Goal: Information Seeking & Learning: Check status

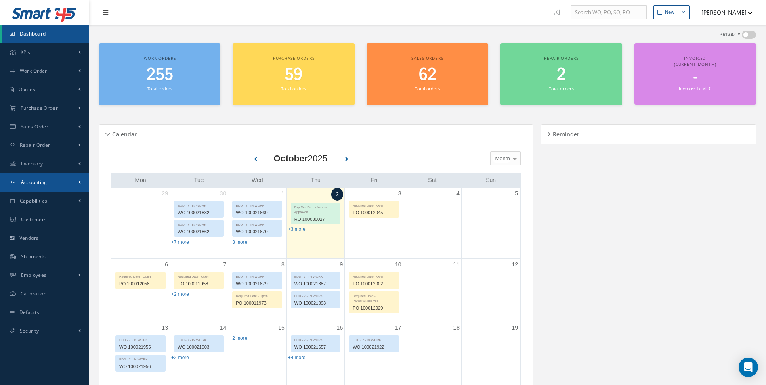
click at [45, 182] on span "Accounting" at bounding box center [34, 182] width 26 height 7
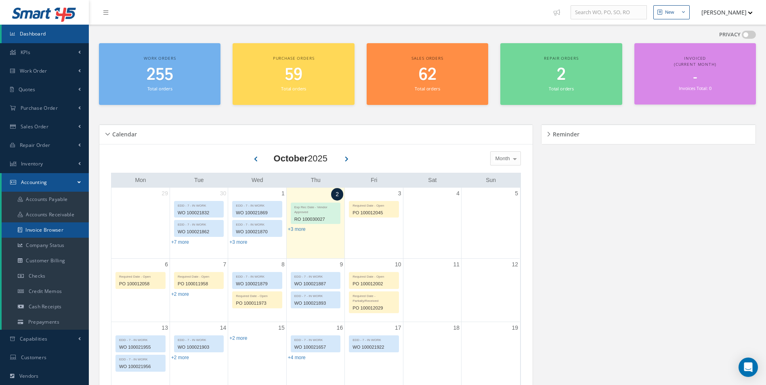
click at [46, 230] on link "Invoice Browser" at bounding box center [45, 229] width 87 height 15
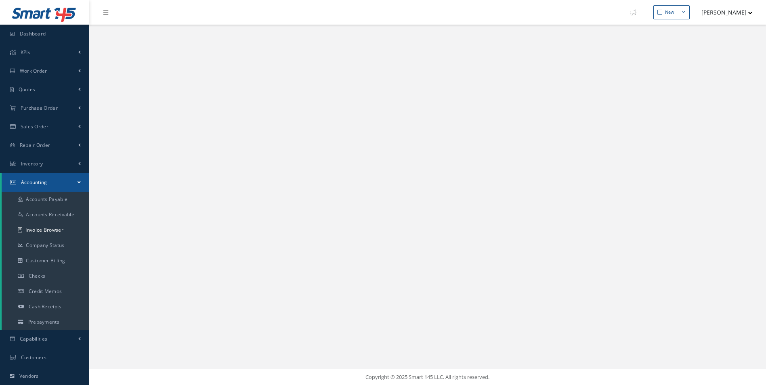
select select "25"
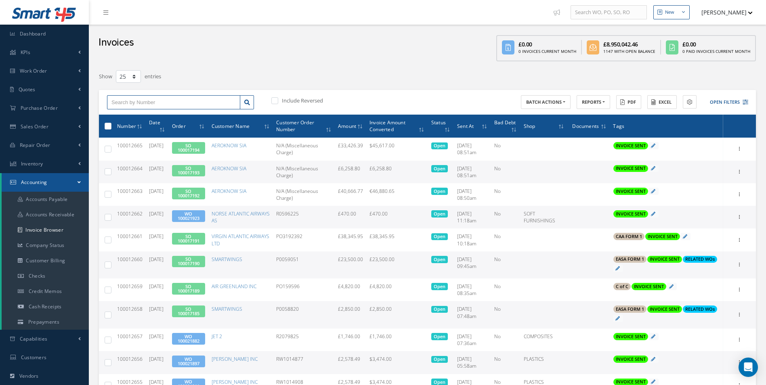
click at [150, 102] on input "text" at bounding box center [173, 102] width 133 height 15
paste input "100012598"
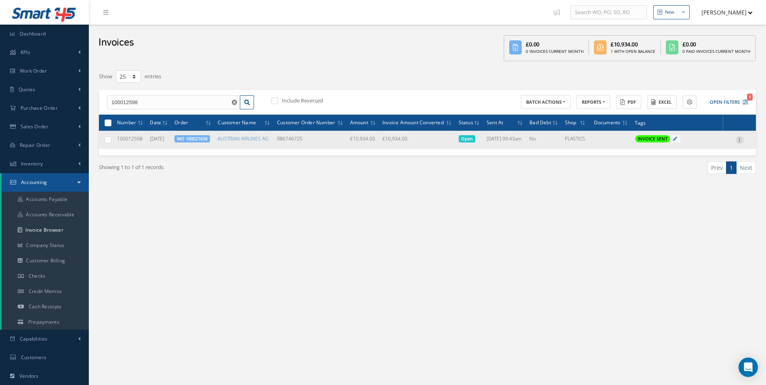
click at [736, 142] on icon at bounding box center [739, 139] width 8 height 6
click at [701, 151] on link "Print" at bounding box center [702, 145] width 64 height 10
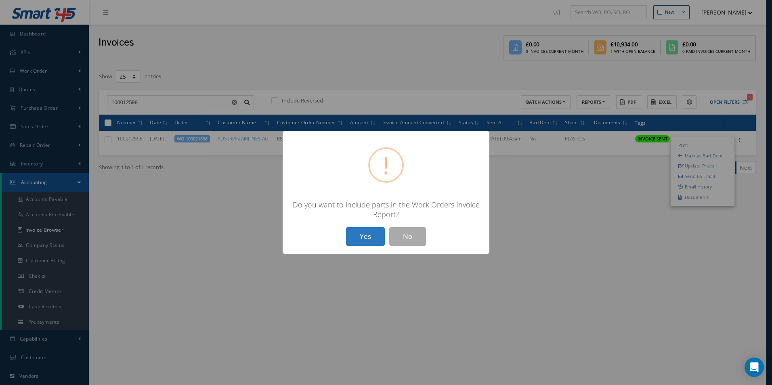
click at [358, 237] on button "Yes" at bounding box center [365, 236] width 39 height 19
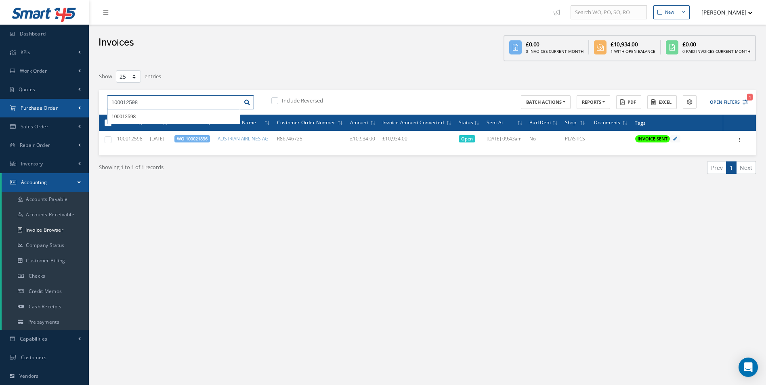
drag, startPoint x: 167, startPoint y: 106, endPoint x: 63, endPoint y: 108, distance: 104.9
click at [63, 108] on div "Smart 145 Dashboard KPIs Work Order Accounting Work Order Work Order Work Order…" at bounding box center [383, 239] width 766 height 478
paste input "9"
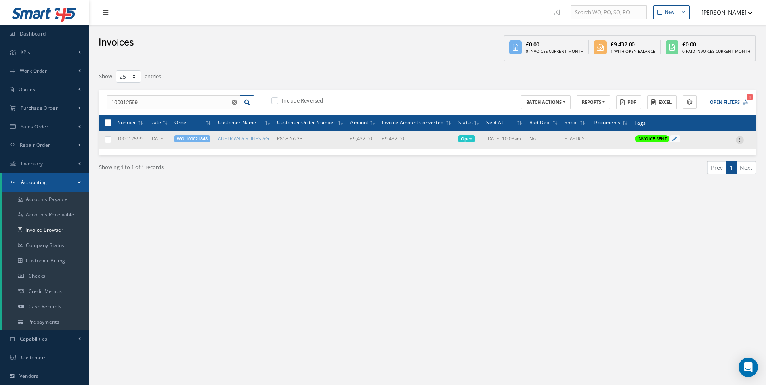
click at [741, 142] on icon at bounding box center [739, 139] width 8 height 6
click at [688, 151] on link "Print" at bounding box center [702, 145] width 64 height 10
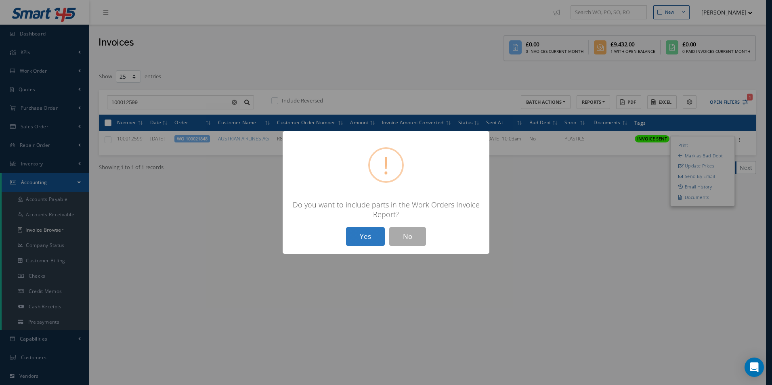
click at [359, 241] on button "Yes" at bounding box center [365, 236] width 39 height 19
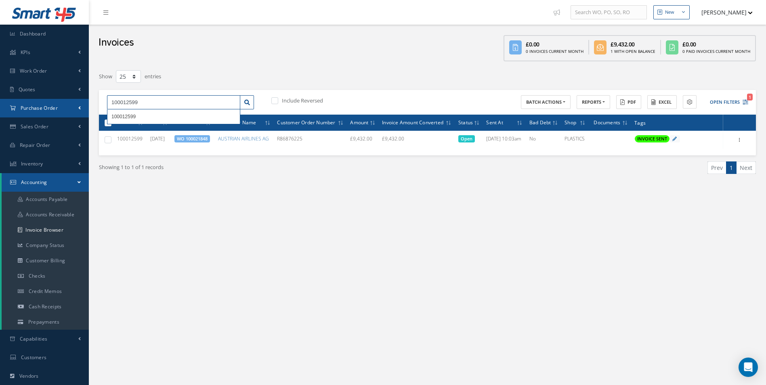
drag, startPoint x: 155, startPoint y: 103, endPoint x: 15, endPoint y: 103, distance: 140.0
click at [16, 103] on div "Smart 145 Dashboard KPIs Work Order Accounting Work Order Work Order Work Order…" at bounding box center [383, 239] width 766 height 478
paste input "602"
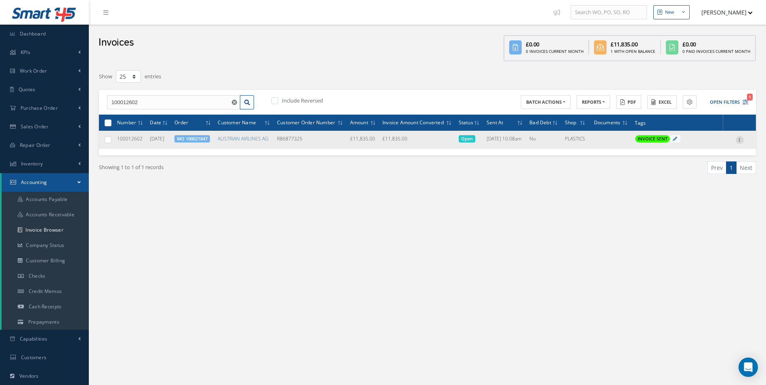
click at [740, 142] on icon at bounding box center [739, 139] width 8 height 6
click at [693, 151] on link "Print" at bounding box center [702, 145] width 64 height 10
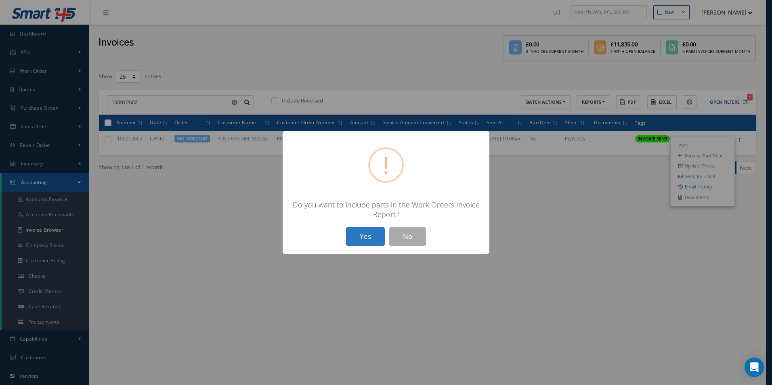
click at [366, 235] on button "Yes" at bounding box center [365, 236] width 39 height 19
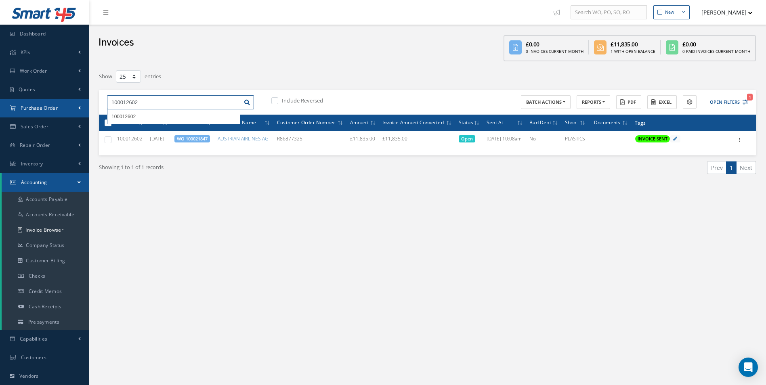
drag, startPoint x: 115, startPoint y: 108, endPoint x: 35, endPoint y: 108, distance: 79.5
click at [35, 108] on div "Smart 145 Dashboard KPIs Work Order Accounting Work Order Work Order Work Order…" at bounding box center [383, 239] width 766 height 478
paste input "33"
type input "100012633"
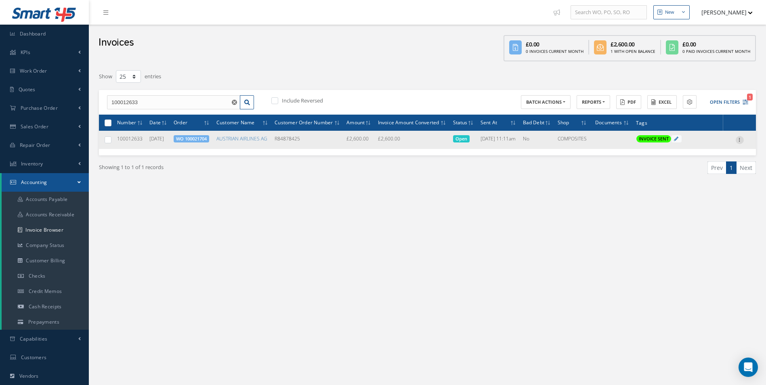
click at [739, 142] on icon at bounding box center [739, 139] width 8 height 6
click at [691, 151] on link "Print" at bounding box center [702, 145] width 64 height 10
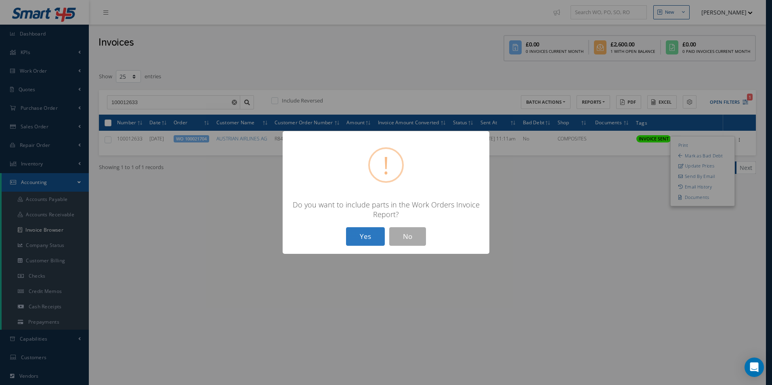
click at [354, 238] on button "Yes" at bounding box center [365, 236] width 39 height 19
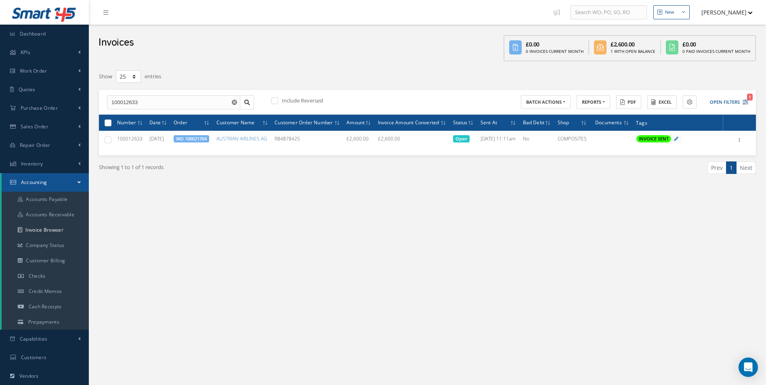
click at [235, 101] on use "Reset" at bounding box center [234, 102] width 5 height 5
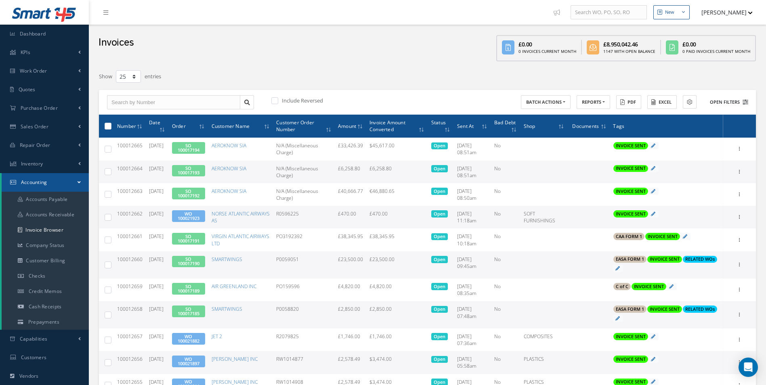
click at [732, 103] on button "Open Filters" at bounding box center [725, 102] width 46 height 13
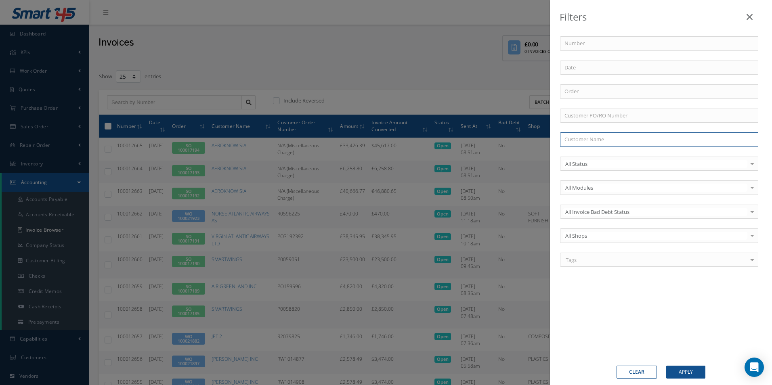
click at [613, 139] on input "text" at bounding box center [659, 139] width 198 height 15
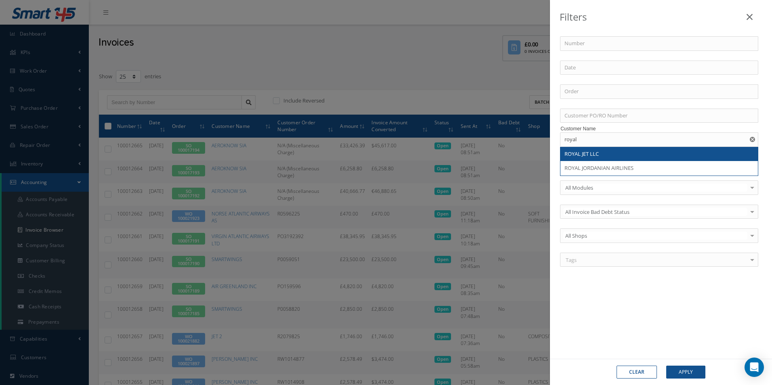
click at [592, 158] on div "ROYAL JET LLC" at bounding box center [658, 154] width 197 height 15
type input "ROYAL JET LLC"
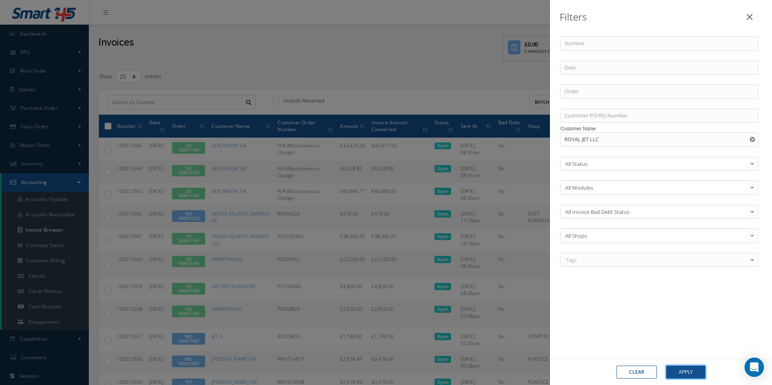
click at [693, 367] on button "Apply" at bounding box center [685, 372] width 39 height 13
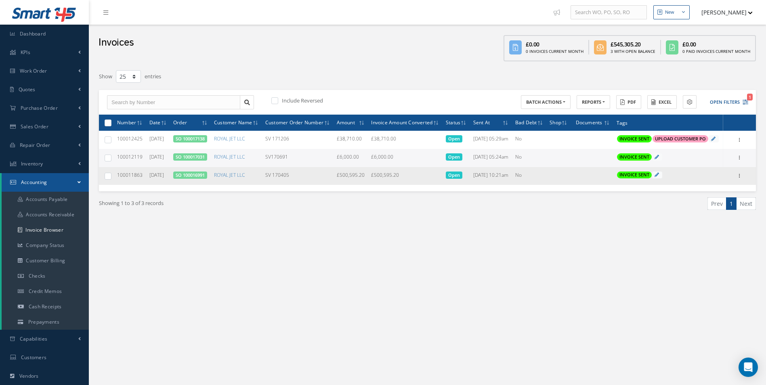
drag, startPoint x: 298, startPoint y: 197, endPoint x: 271, endPoint y: 202, distance: 27.6
click at [271, 185] on td "SV 170405" at bounding box center [297, 176] width 71 height 18
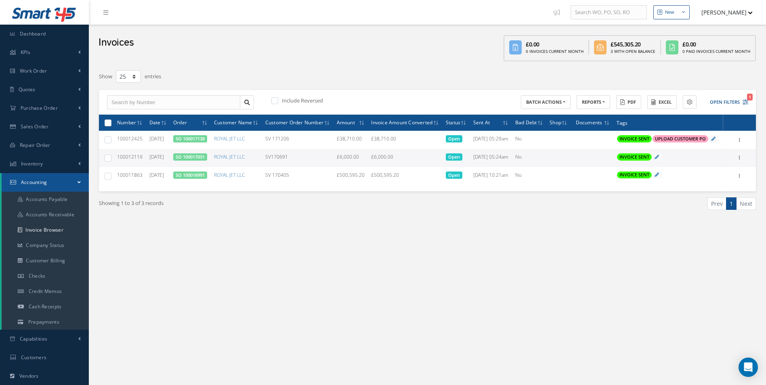
copy td "SV 170405"
drag, startPoint x: 291, startPoint y: 174, endPoint x: 264, endPoint y: 172, distance: 27.5
click at [264, 167] on tr "100012119 03/28/2025 SO 100017031 ROYAL JET LLC SV170691 £6,000.00 £6,000.00 Op…" at bounding box center [427, 158] width 657 height 18
copy tr "SV170691"
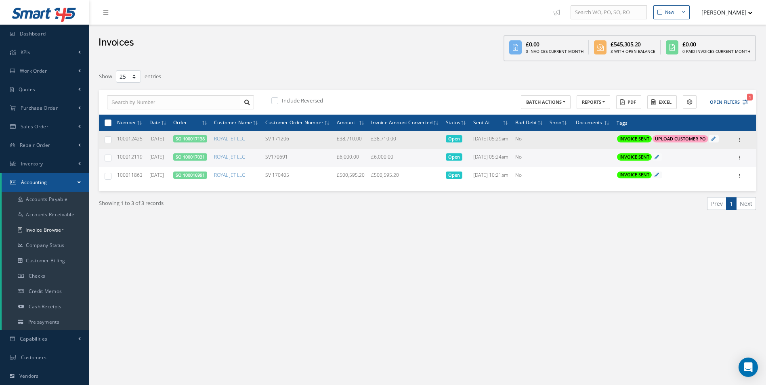
drag, startPoint x: 296, startPoint y: 145, endPoint x: 266, endPoint y: 148, distance: 30.8
click at [266, 148] on tr "100012425 07/01/2025 SO 100017138 ROYAL JET LLC SV 171206 £38,710.00 £38,710.00…" at bounding box center [427, 140] width 657 height 18
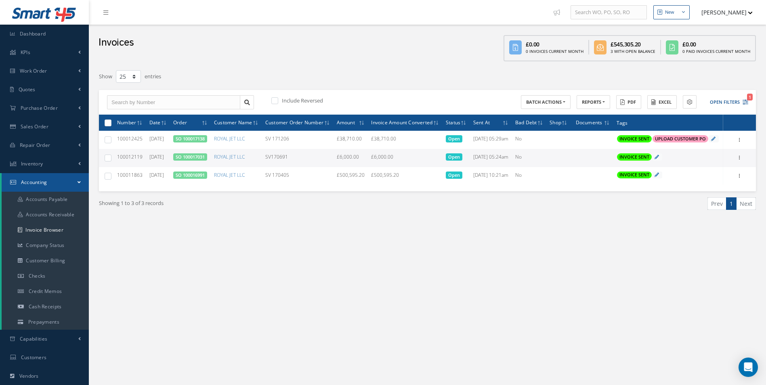
copy tr "SV 171206"
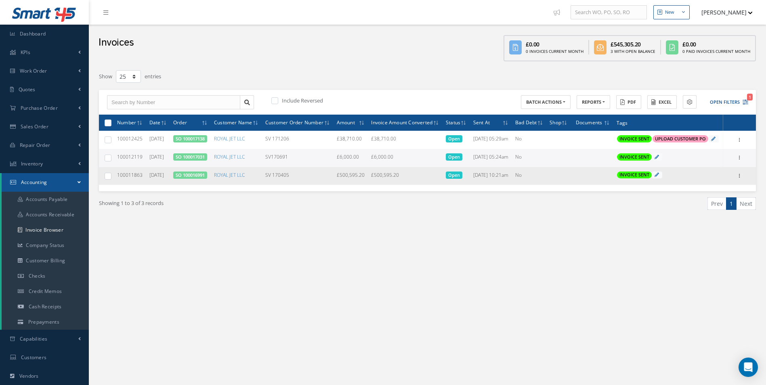
drag, startPoint x: 144, startPoint y: 195, endPoint x: 118, endPoint y: 200, distance: 26.6
click at [118, 185] on td "100011863" at bounding box center [130, 176] width 32 height 18
copy span "100011863"
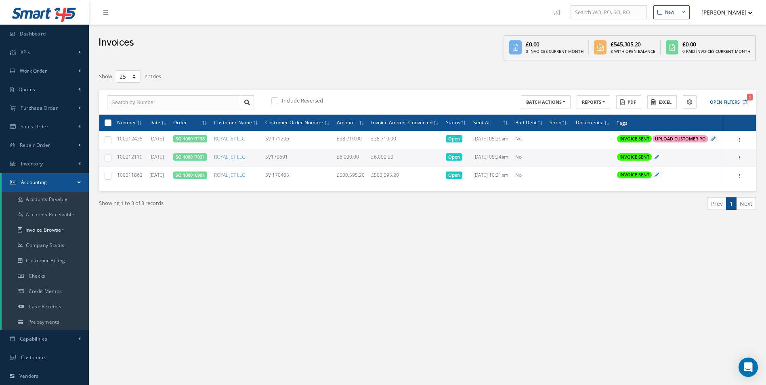
drag, startPoint x: 142, startPoint y: 173, endPoint x: 117, endPoint y: 172, distance: 25.0
click at [117, 167] on td "100012119" at bounding box center [130, 158] width 32 height 18
copy span "100012119"
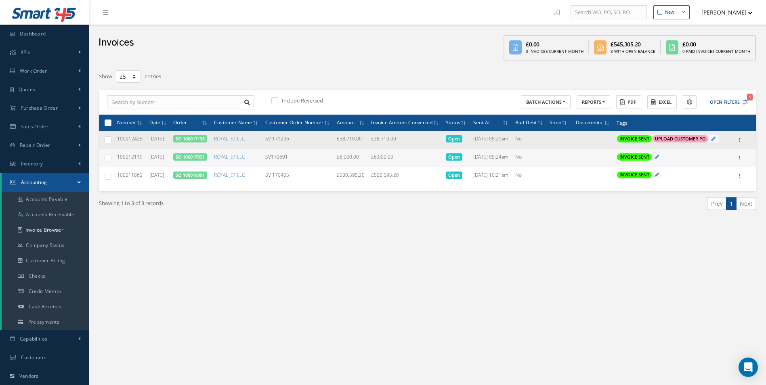
click at [135, 142] on span "100012425" at bounding box center [129, 138] width 25 height 7
copy span "100012425"
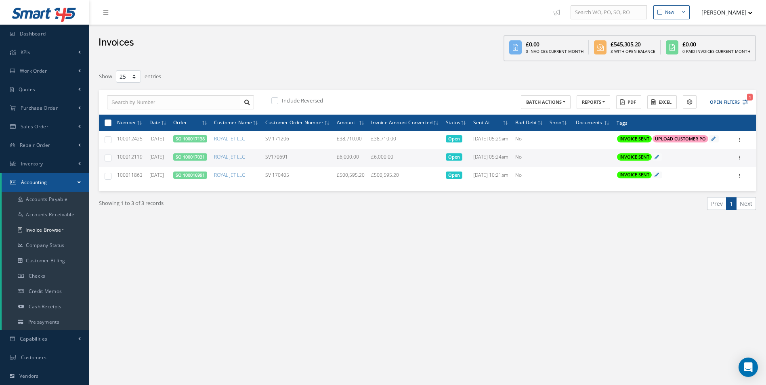
select select "25"
click at [720, 100] on button "Open Filters 1" at bounding box center [725, 102] width 46 height 13
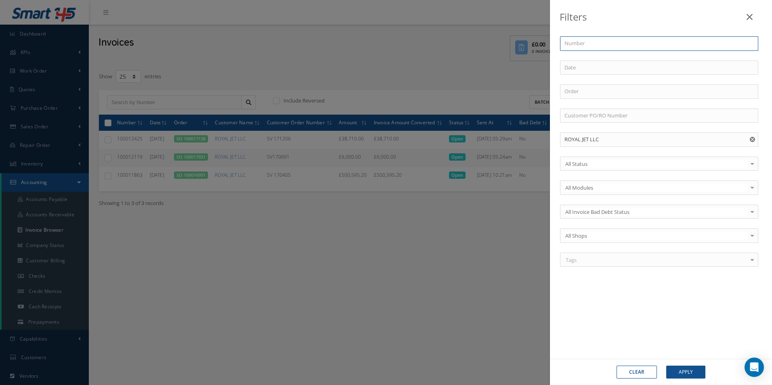
click at [605, 44] on input "text" at bounding box center [659, 43] width 198 height 15
click at [591, 117] on input "text" at bounding box center [659, 116] width 198 height 15
drag, startPoint x: 605, startPoint y: 139, endPoint x: 486, endPoint y: 140, distance: 119.1
click at [487, 140] on div "Filters Number Order Customer PO/RO Number Customer Name ROYAL JET LLC All Stat…" at bounding box center [386, 192] width 772 height 385
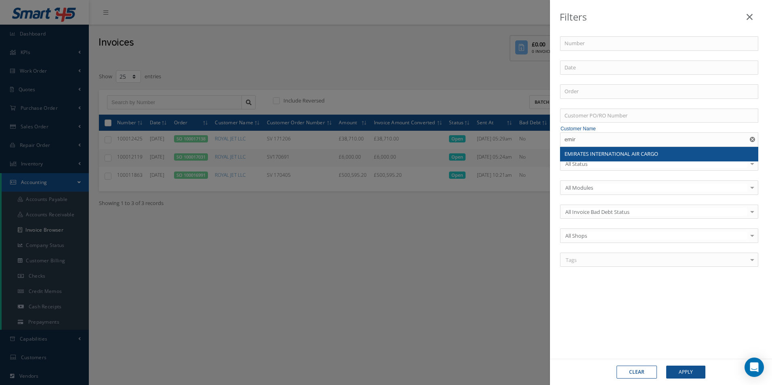
click at [619, 155] on span "EMIRATES INTERNATIONAL AIR CARGO" at bounding box center [611, 153] width 94 height 7
type input "EMIRATES INTERNATIONAL AIR CARGO"
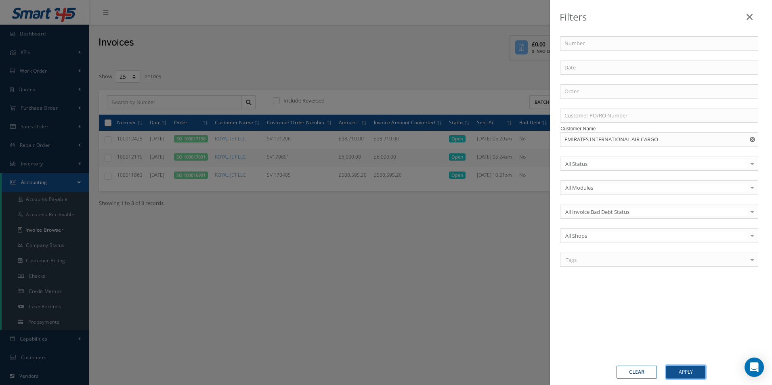
click at [683, 371] on button "Apply" at bounding box center [685, 372] width 39 height 13
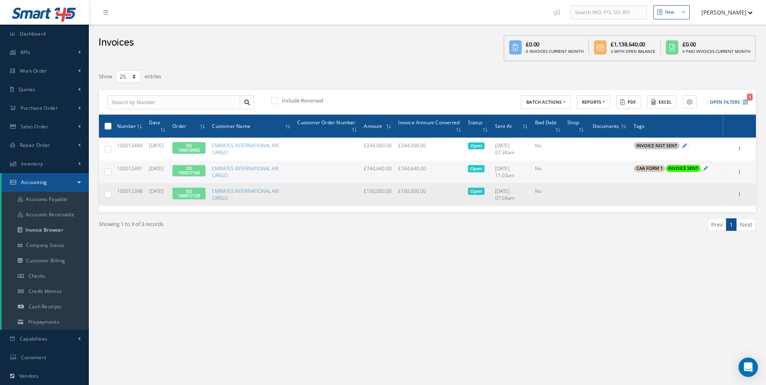
click at [131, 191] on span "100012398" at bounding box center [129, 191] width 25 height 7
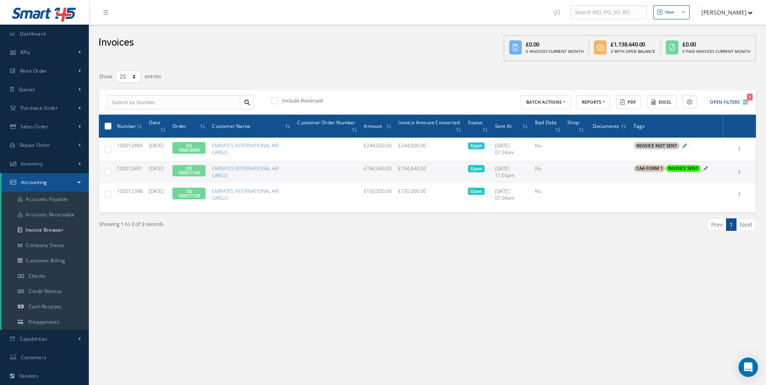
copy span "100012398"
click at [122, 164] on td "100012491" at bounding box center [130, 172] width 32 height 23
copy span "100012491"
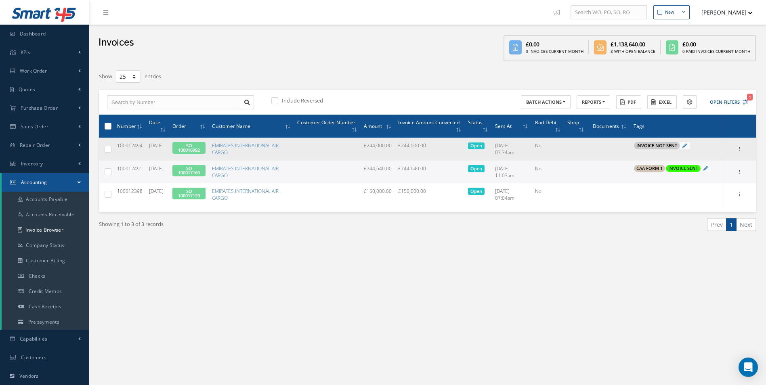
click at [126, 143] on span "100012494" at bounding box center [129, 145] width 25 height 7
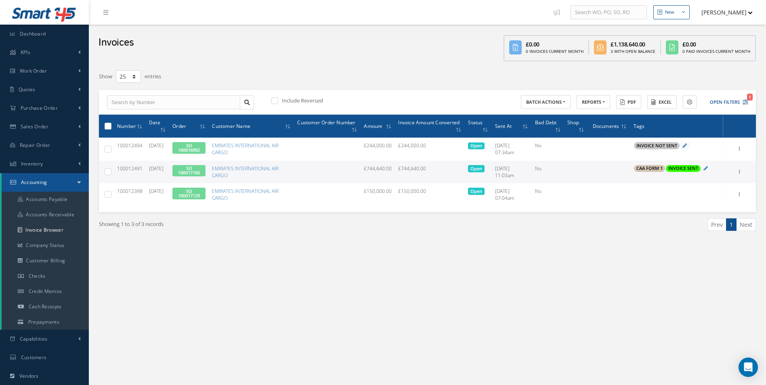
drag, startPoint x: 126, startPoint y: 143, endPoint x: 100, endPoint y: 135, distance: 26.3
click at [100, 135] on table "Number Date Order Customer Name Customer Order Number Amount Invoice Amount Con…" at bounding box center [427, 160] width 657 height 91
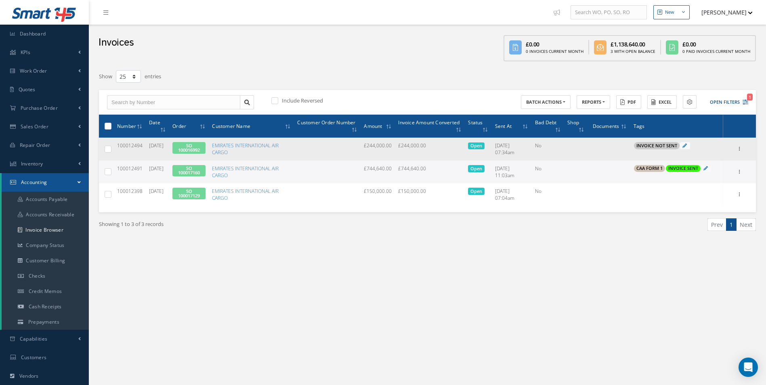
drag, startPoint x: 100, startPoint y: 135, endPoint x: 126, endPoint y: 146, distance: 28.0
click at [126, 146] on span "100012494" at bounding box center [129, 145] width 25 height 7
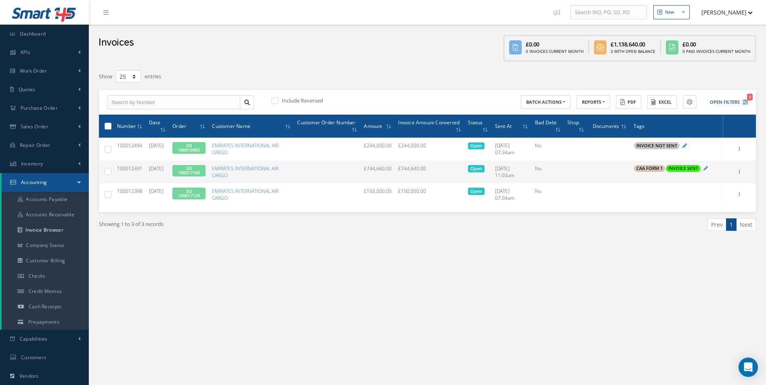
copy span "100012494"
click at [61, 88] on link "Quotes" at bounding box center [44, 89] width 89 height 19
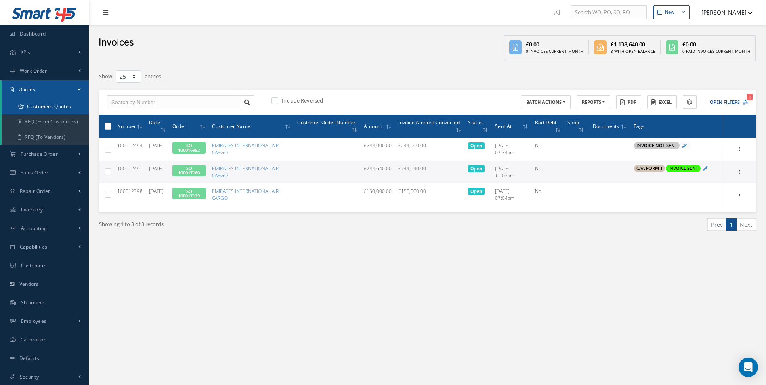
click at [70, 105] on link "Customers Quotes" at bounding box center [45, 106] width 87 height 15
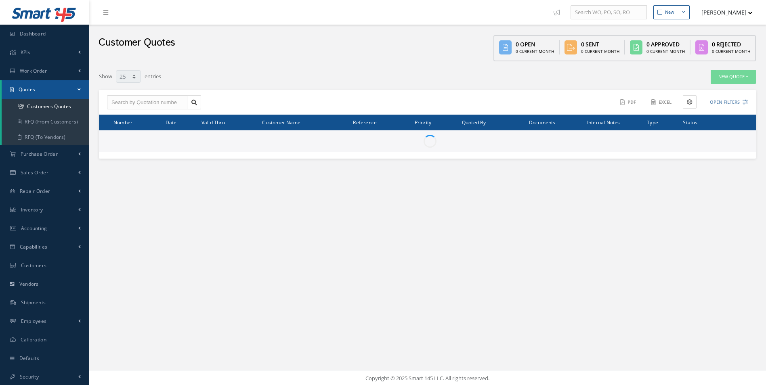
select select "25"
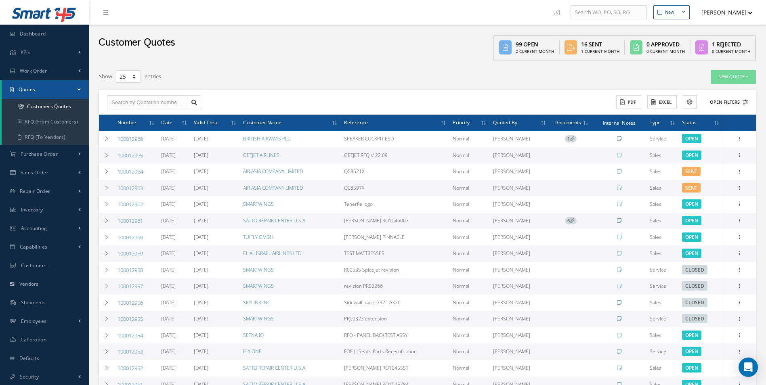
click at [723, 99] on button "Open Filters" at bounding box center [725, 102] width 46 height 13
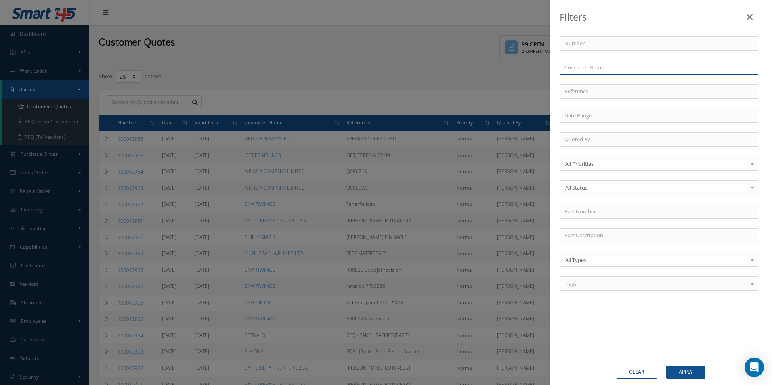
click at [629, 69] on input "text" at bounding box center [659, 68] width 198 height 15
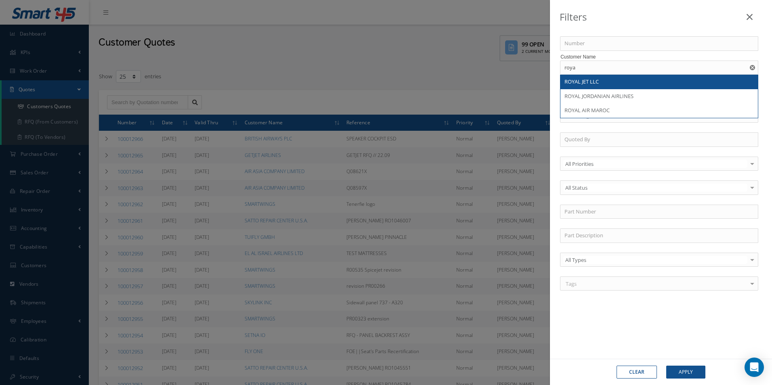
click at [597, 77] on div "ROYAL JET LLC" at bounding box center [658, 82] width 197 height 15
type input "ROYAL JET LLC"
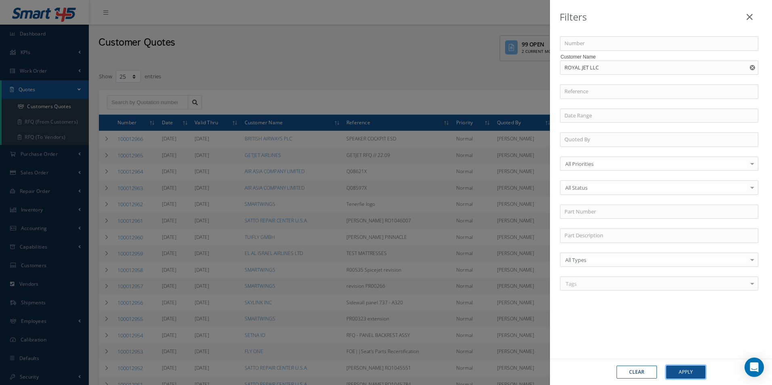
click at [694, 374] on button "Apply" at bounding box center [685, 372] width 39 height 13
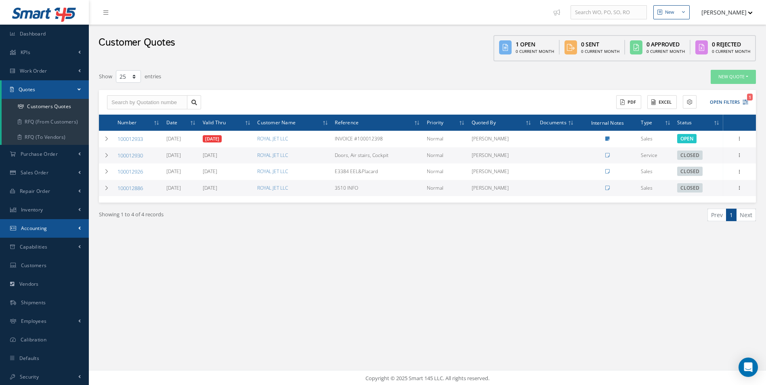
click at [53, 222] on link "Accounting" at bounding box center [44, 228] width 89 height 19
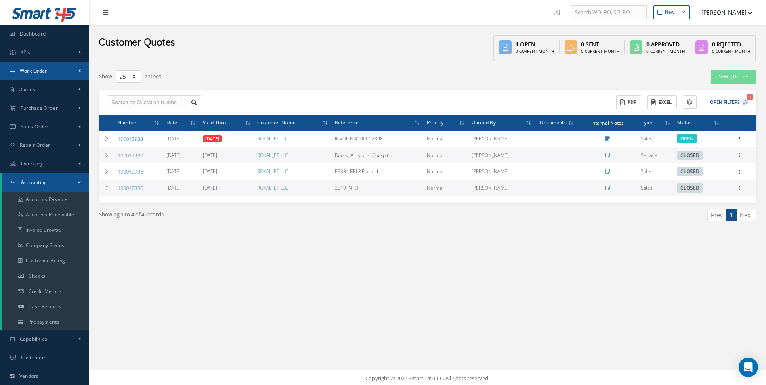
click at [71, 74] on link "Work Order" at bounding box center [44, 71] width 89 height 19
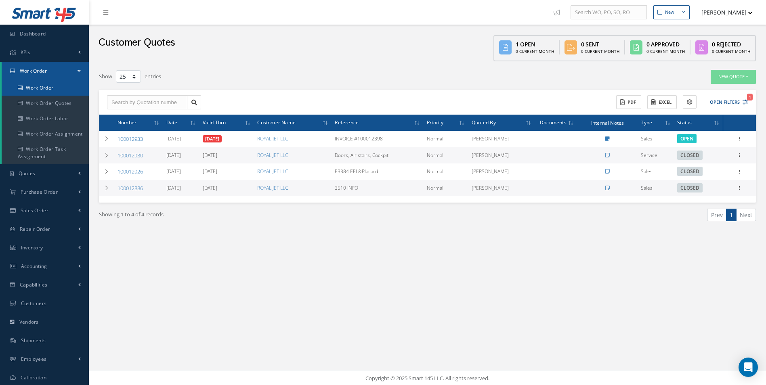
click at [66, 88] on link "Work Order" at bounding box center [45, 87] width 87 height 15
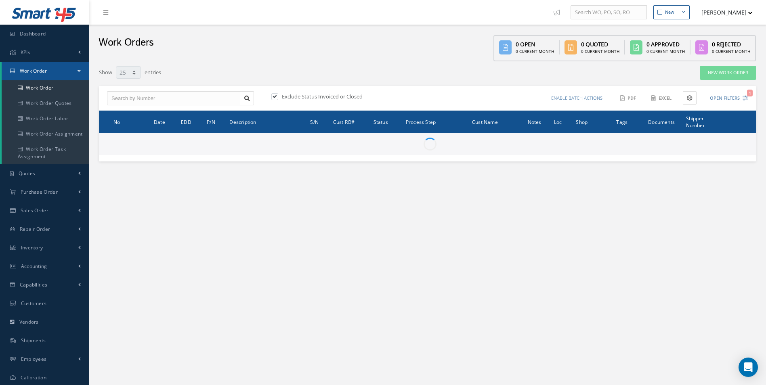
select select "25"
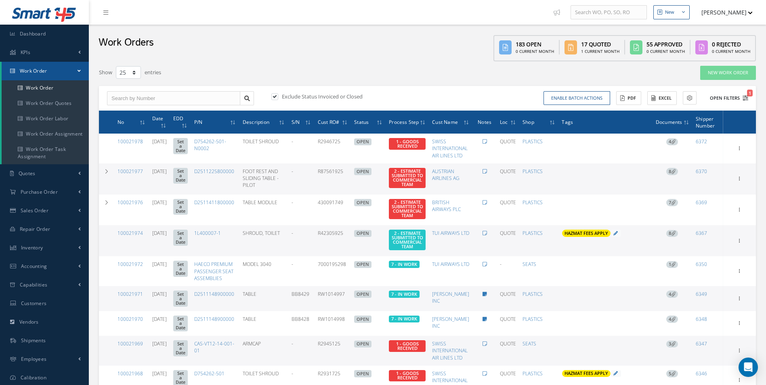
click at [736, 95] on button "Open Filters 1" at bounding box center [725, 98] width 46 height 13
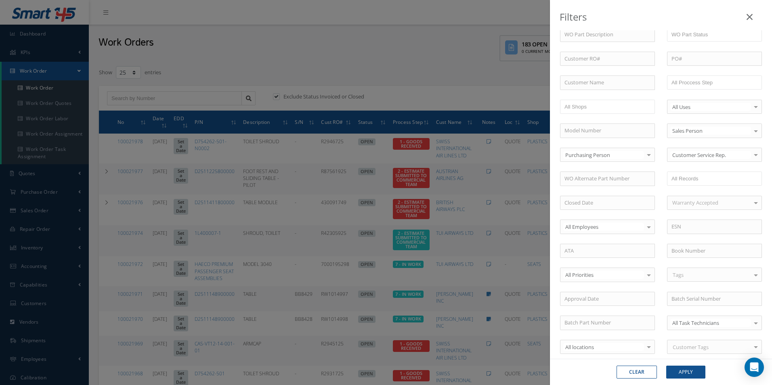
scroll to position [40, 0]
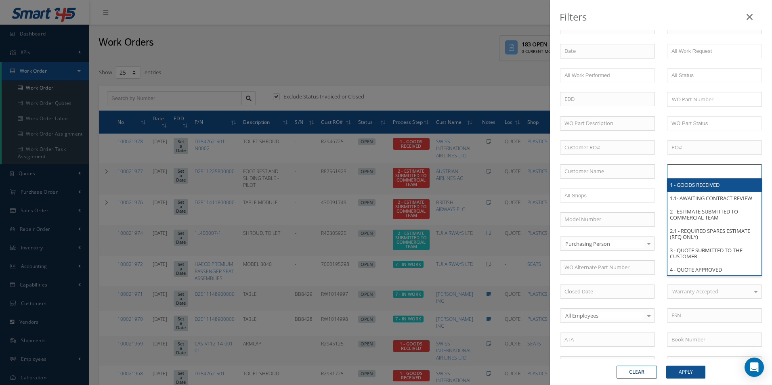
click at [694, 168] on input "text" at bounding box center [696, 171] width 51 height 10
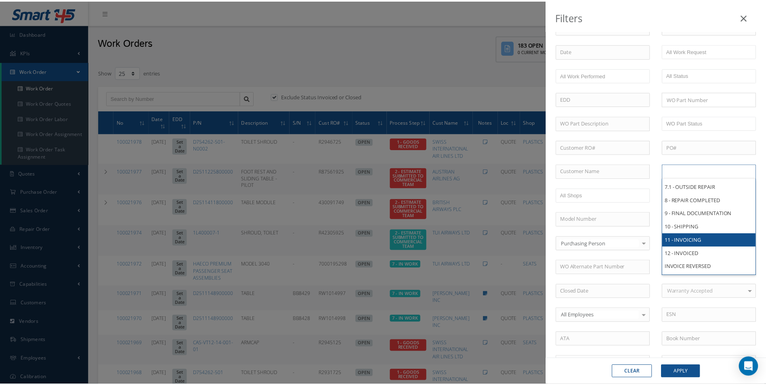
scroll to position [0, 0]
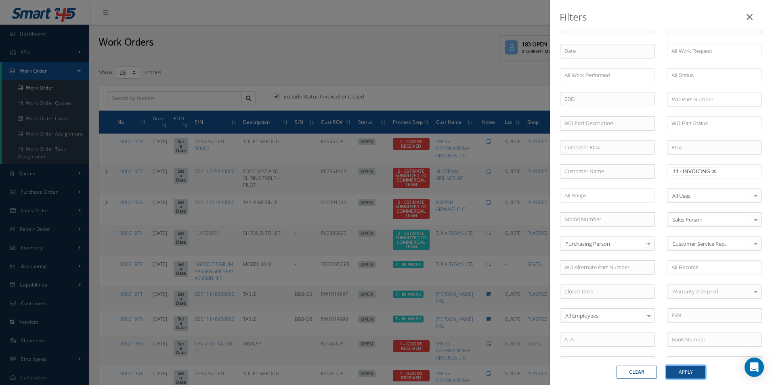
click at [688, 375] on button "Apply" at bounding box center [685, 372] width 39 height 13
